Goal: Task Accomplishment & Management: Complete application form

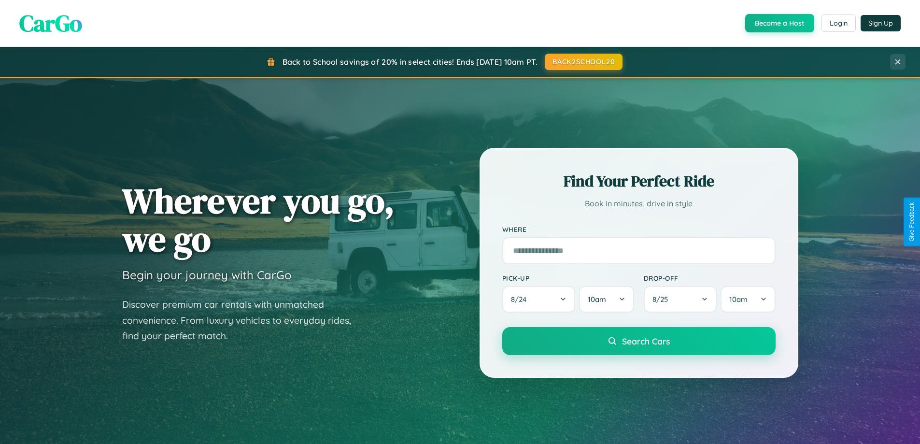
scroll to position [416, 0]
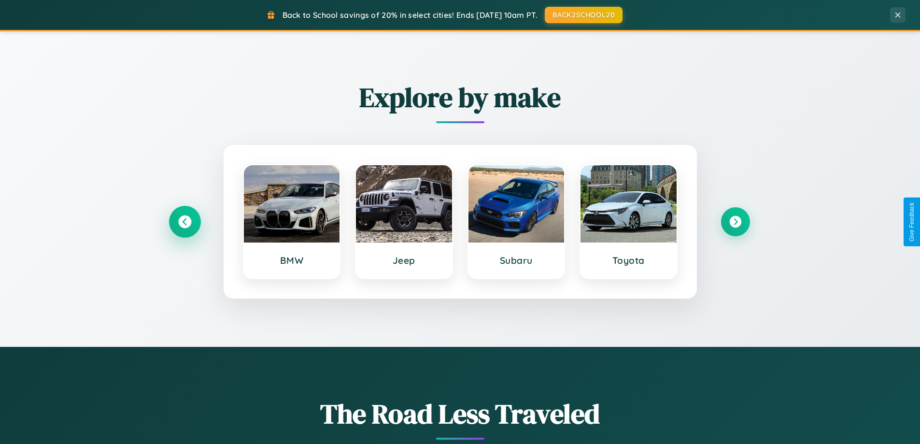
click at [184, 222] on icon at bounding box center [184, 221] width 13 height 13
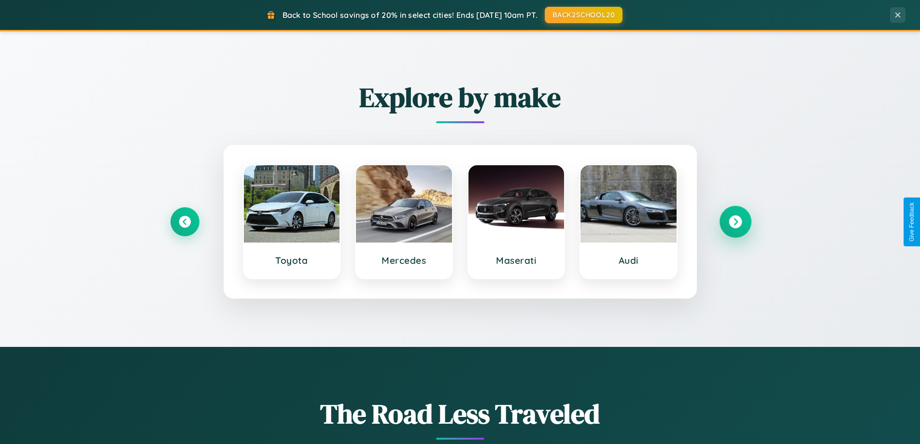
click at [735, 222] on icon at bounding box center [734, 221] width 13 height 13
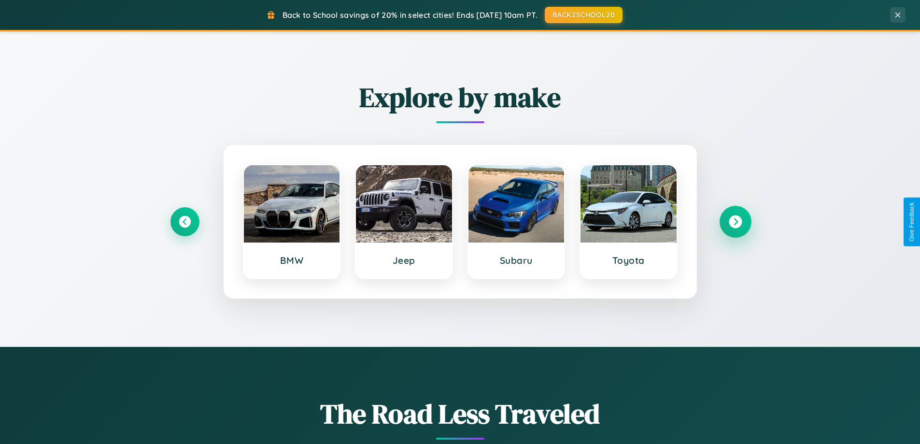
click at [735, 222] on icon at bounding box center [734, 221] width 13 height 13
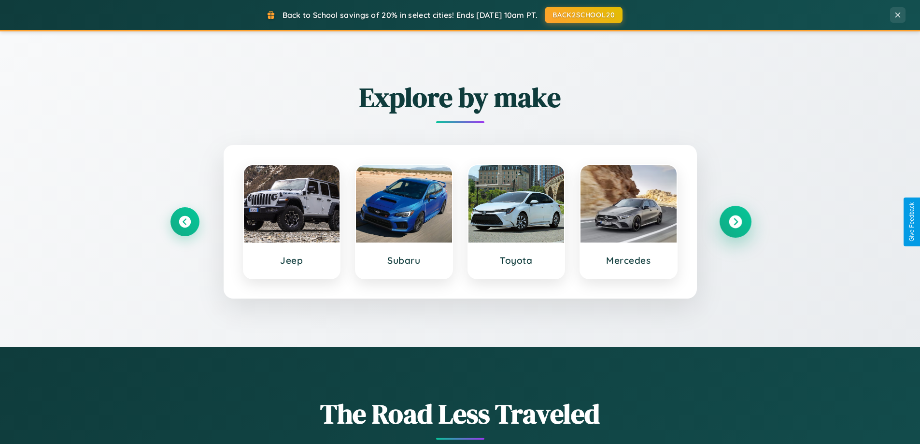
click at [735, 222] on icon at bounding box center [734, 221] width 13 height 13
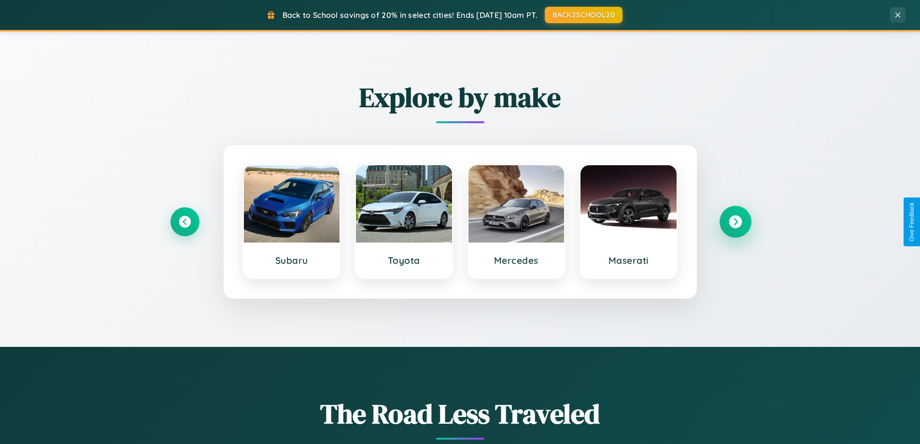
click at [735, 222] on icon at bounding box center [734, 221] width 13 height 13
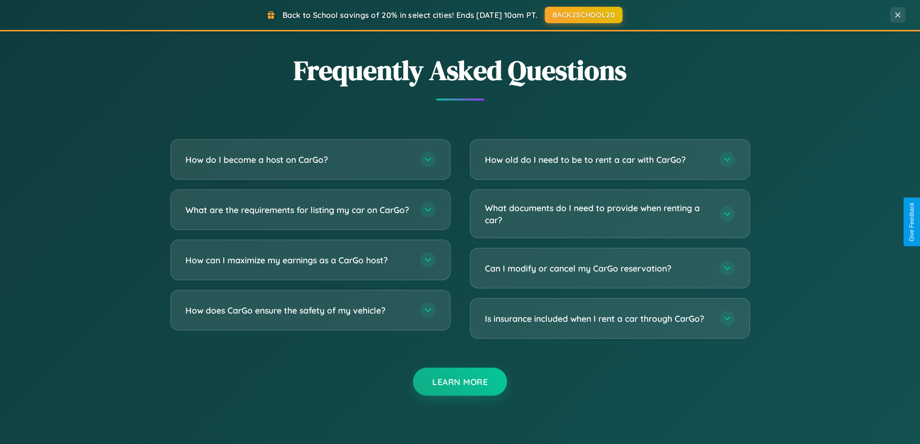
scroll to position [1858, 0]
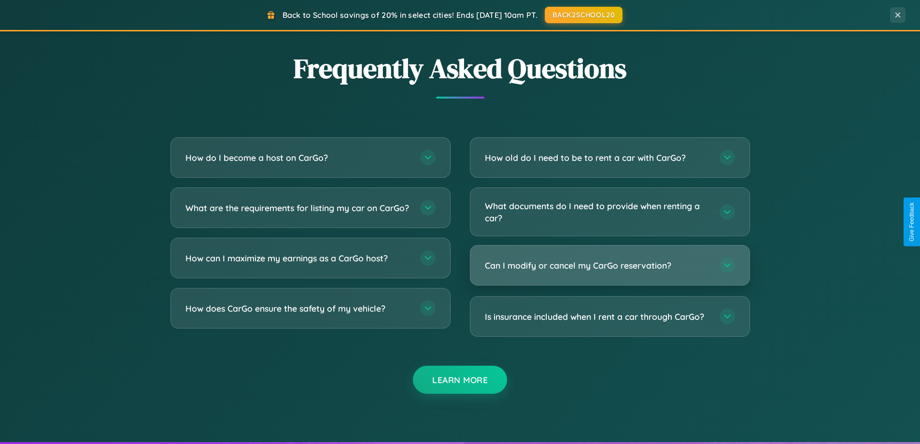
click at [609, 265] on h3 "Can I modify or cancel my CarGo reservation?" at bounding box center [597, 265] width 225 height 12
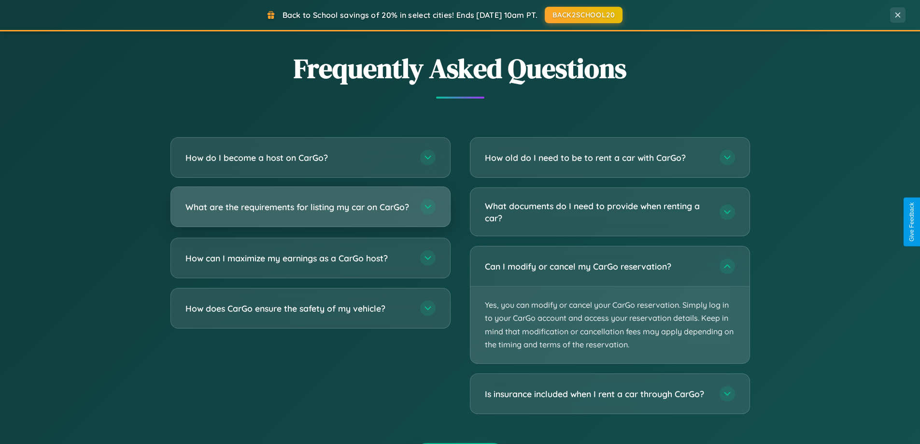
click at [310, 211] on h3 "What are the requirements for listing my car on CarGo?" at bounding box center [297, 207] width 225 height 12
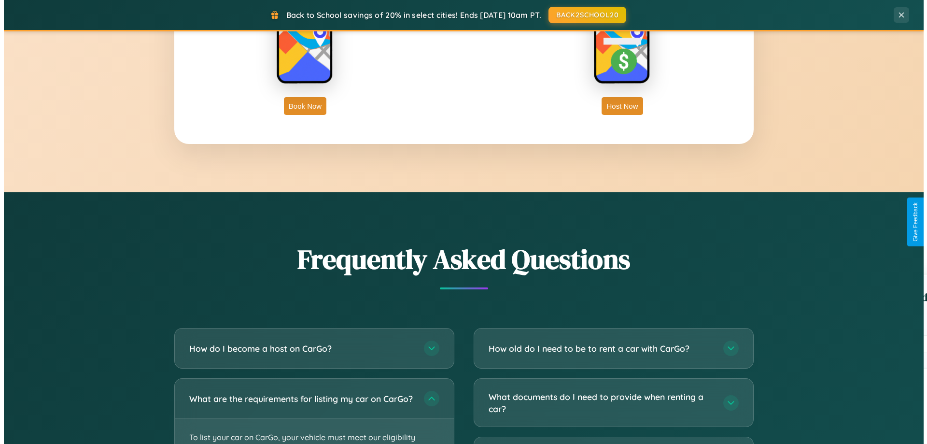
scroll to position [0, 0]
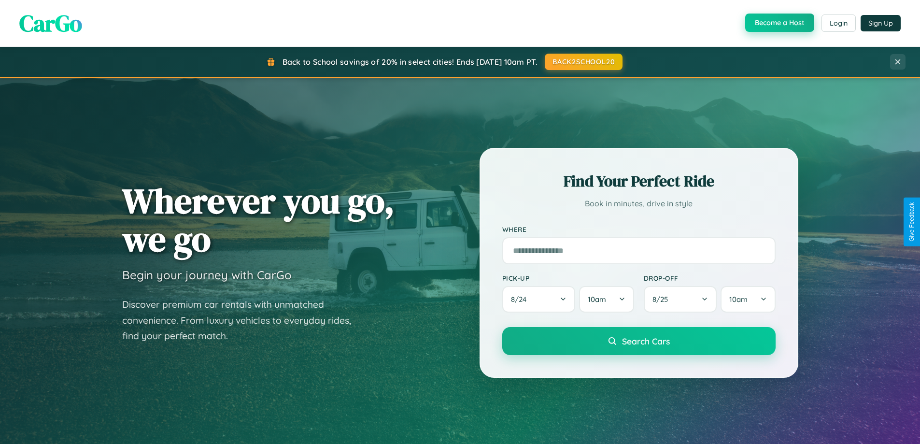
click at [778, 23] on button "Become a Host" at bounding box center [779, 23] width 69 height 18
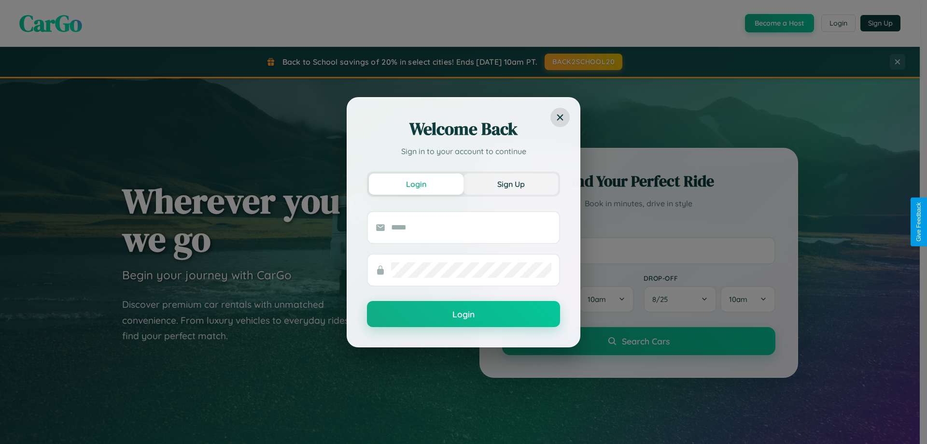
click at [511, 183] on button "Sign Up" at bounding box center [510, 183] width 95 height 21
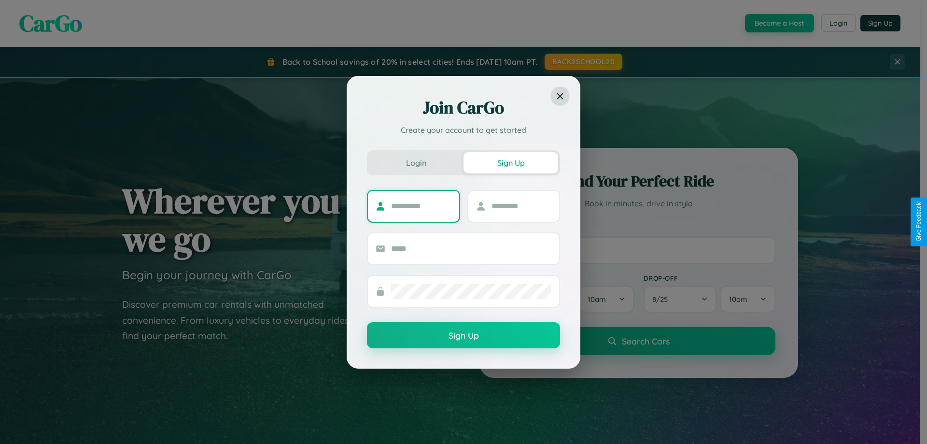
click at [421, 206] on input "text" at bounding box center [421, 205] width 60 height 15
type input "********"
click at [521, 206] on input "text" at bounding box center [521, 205] width 60 height 15
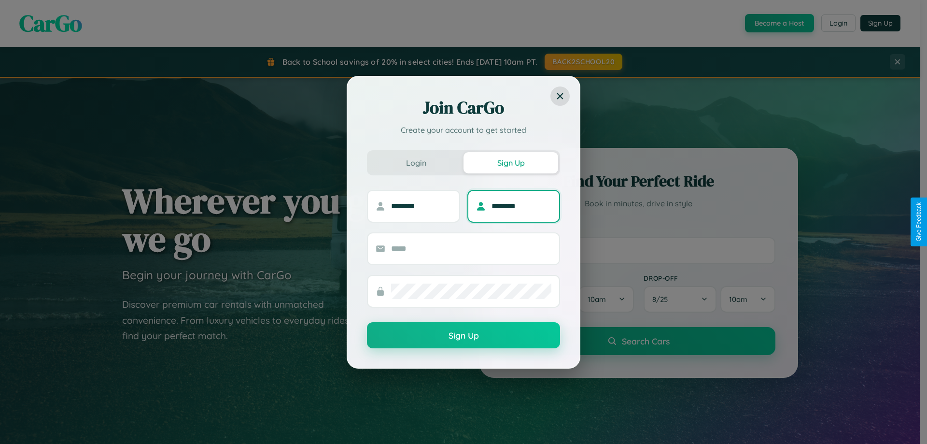
type input "********"
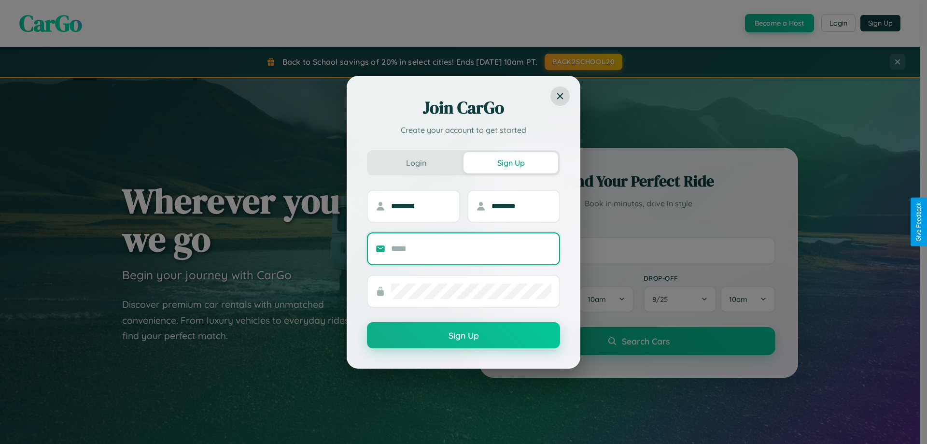
click at [471, 248] on input "text" at bounding box center [471, 248] width 160 height 15
type input "**********"
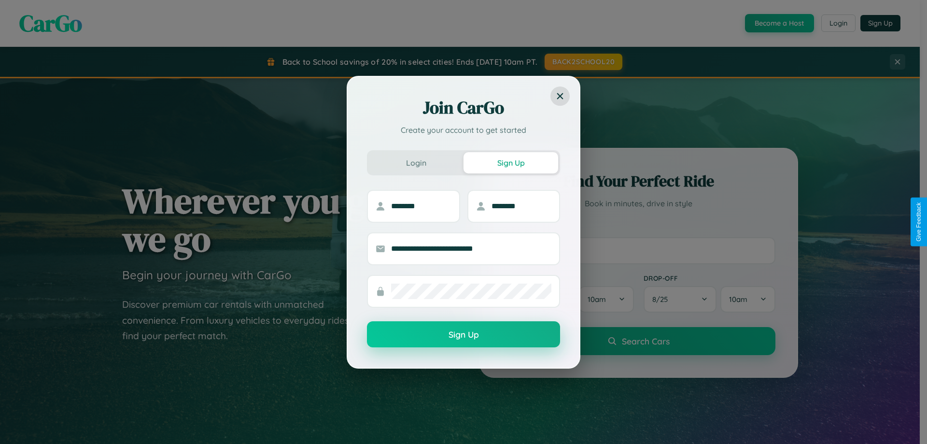
click at [463, 334] on button "Sign Up" at bounding box center [463, 334] width 193 height 26
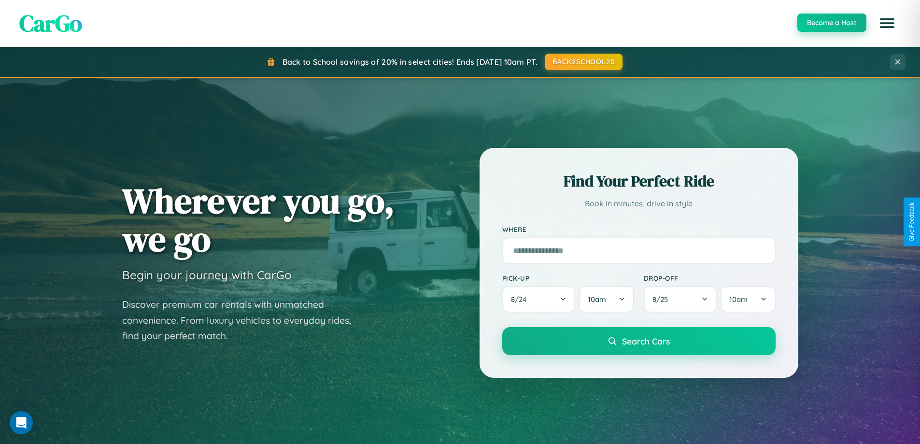
click at [831, 23] on button "Become a Host" at bounding box center [831, 23] width 69 height 18
